Goal: Transaction & Acquisition: Register for event/course

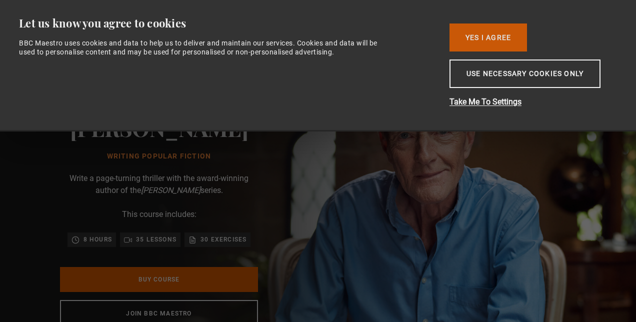
click at [509, 44] on button "Yes I Agree" at bounding box center [487, 37] width 77 height 28
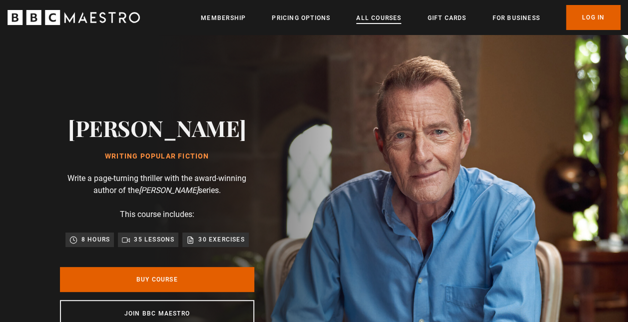
click at [392, 19] on link "All Courses" at bounding box center [378, 18] width 45 height 10
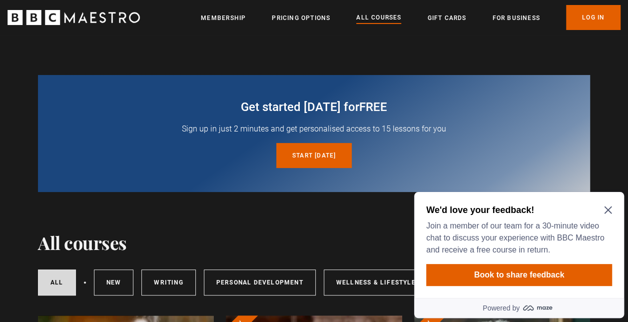
click at [608, 206] on icon "Close Maze Prompt" at bounding box center [608, 210] width 8 height 8
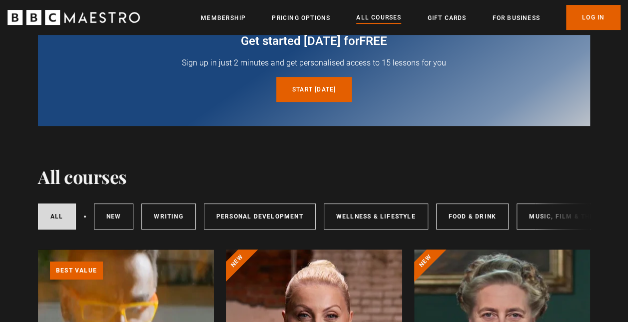
scroll to position [150, 0]
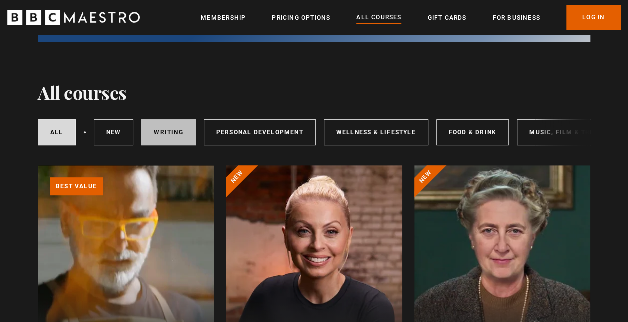
click at [175, 136] on link "Writing" at bounding box center [168, 132] width 54 height 26
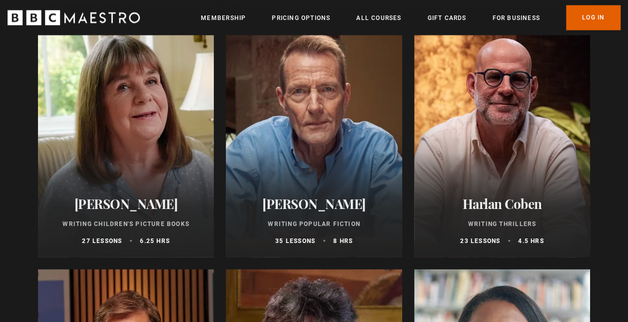
scroll to position [800, 0]
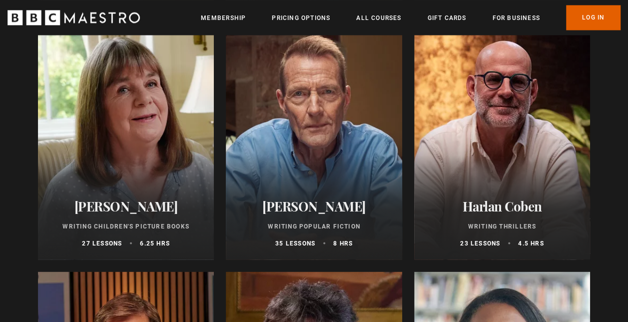
click at [306, 176] on div at bounding box center [314, 139] width 176 height 240
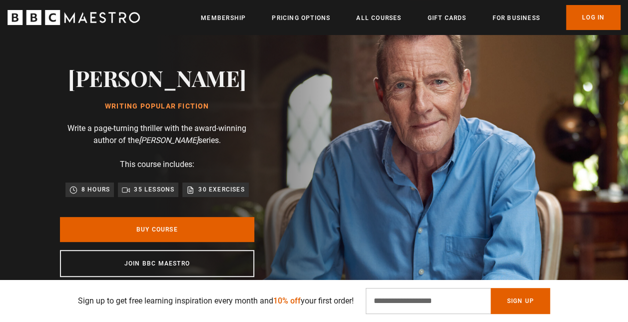
scroll to position [150, 0]
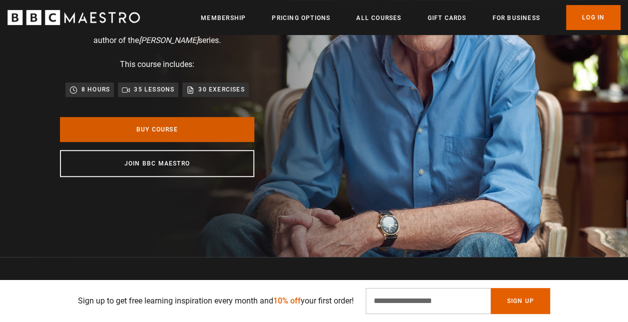
click at [192, 133] on link "Buy Course" at bounding box center [157, 129] width 194 height 25
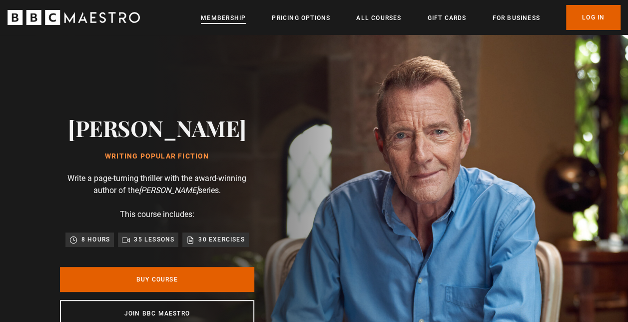
click at [219, 14] on link "Membership" at bounding box center [223, 18] width 45 height 10
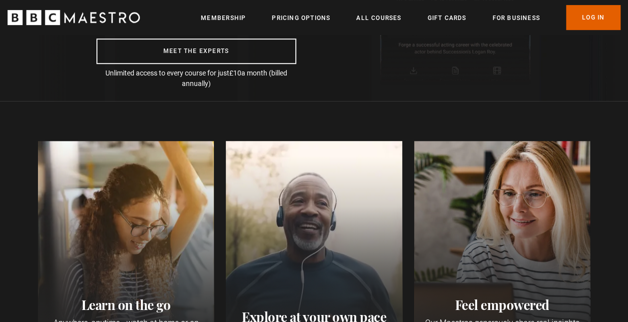
scroll to position [150, 0]
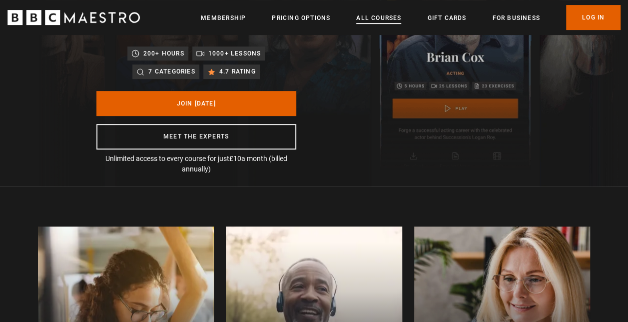
click at [365, 19] on link "All Courses" at bounding box center [378, 18] width 45 height 10
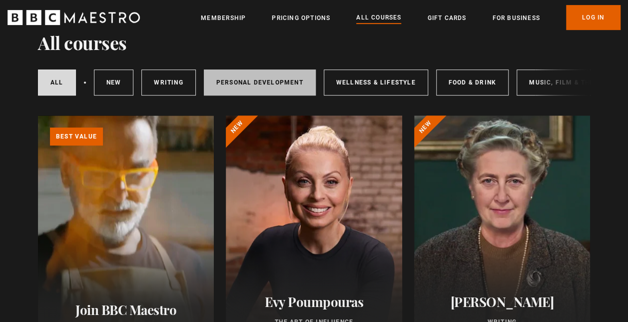
click at [282, 89] on link "Personal Development" at bounding box center [260, 82] width 112 height 26
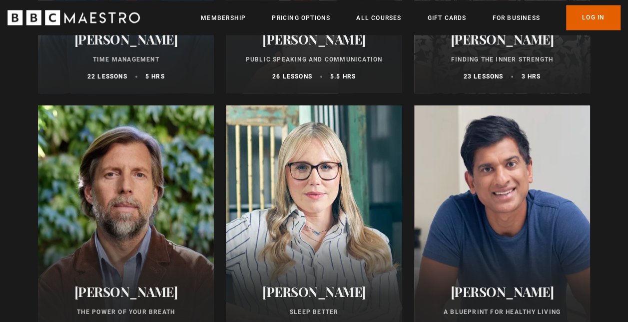
scroll to position [700, 0]
